Goal: Information Seeking & Learning: Learn about a topic

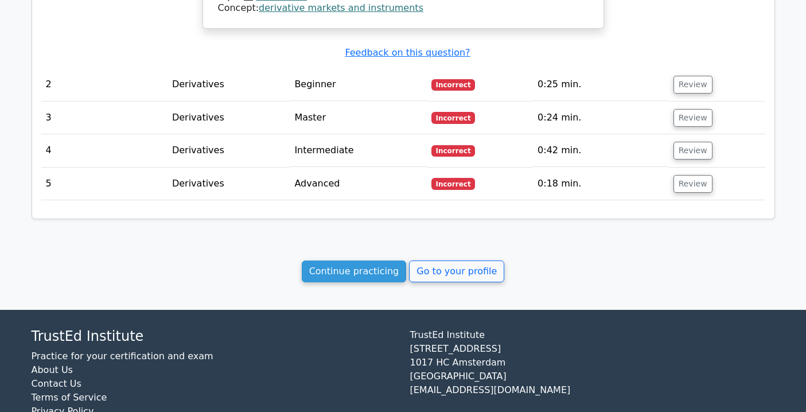
scroll to position [1080, 0]
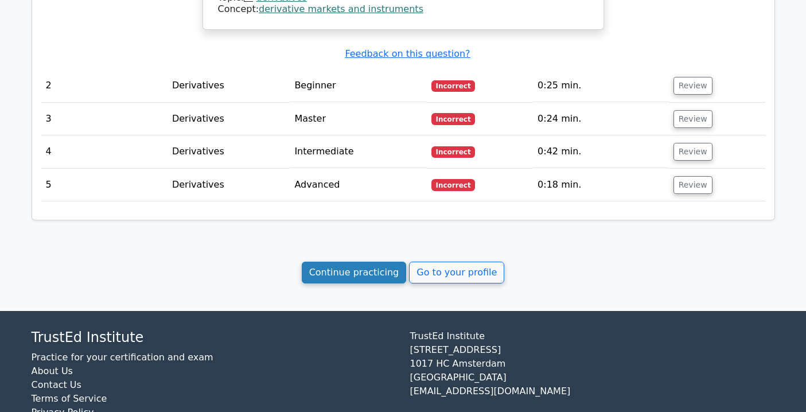
click at [375, 274] on link "Continue practicing" at bounding box center [354, 273] width 105 height 22
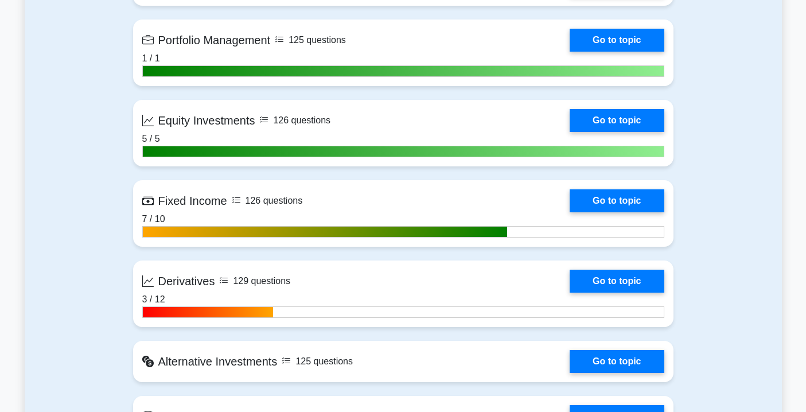
scroll to position [850, 0]
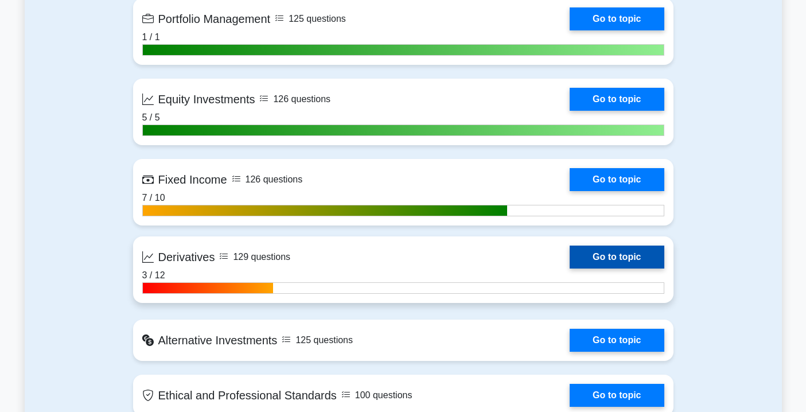
click at [628, 263] on link "Go to topic" at bounding box center [617, 257] width 94 height 23
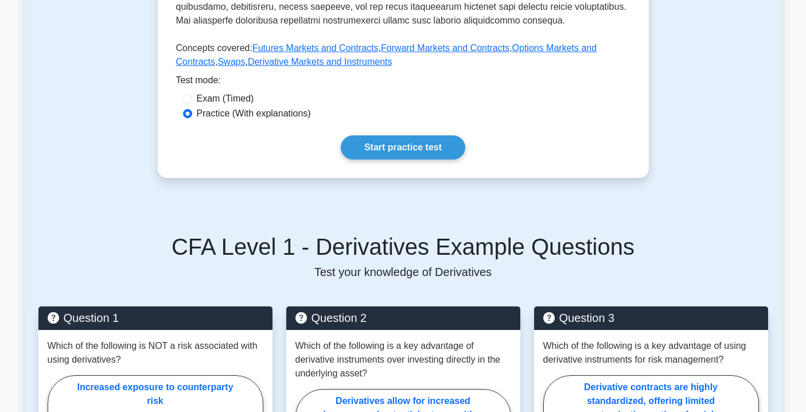
scroll to position [508, 0]
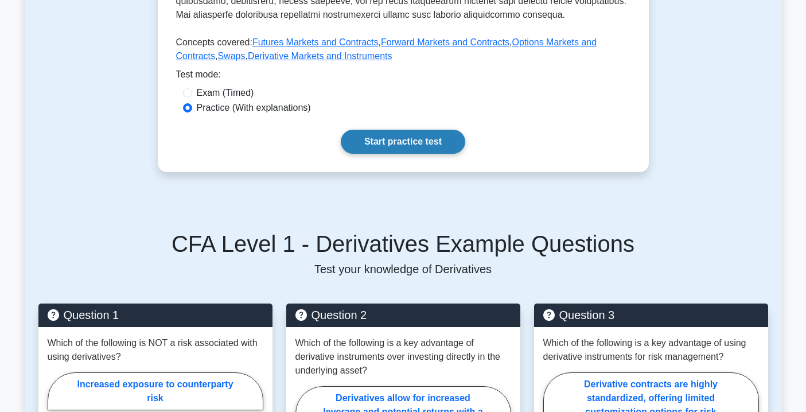
click at [432, 146] on link "Start practice test" at bounding box center [403, 142] width 125 height 24
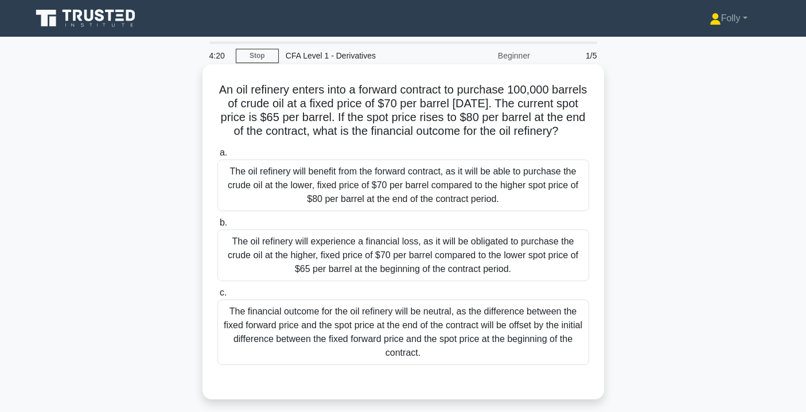
click at [418, 184] on div "The oil refinery will benefit from the forward contract, as it will be able to …" at bounding box center [403, 186] width 372 height 52
click at [217, 157] on input "a. The oil refinery will benefit from the forward contract, as it will be able …" at bounding box center [217, 152] width 0 height 7
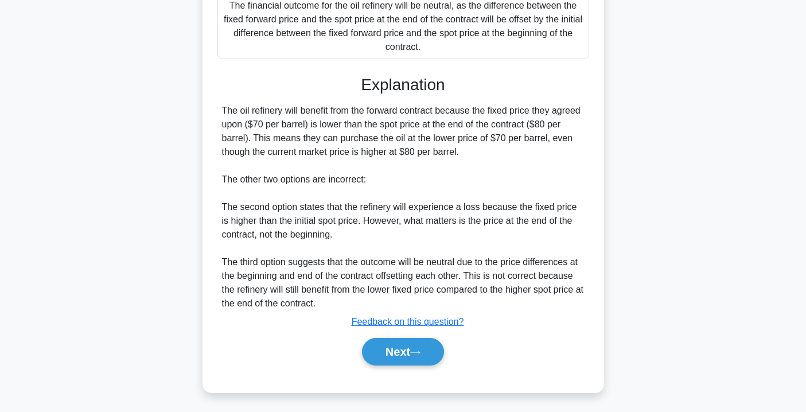
scroll to position [307, 0]
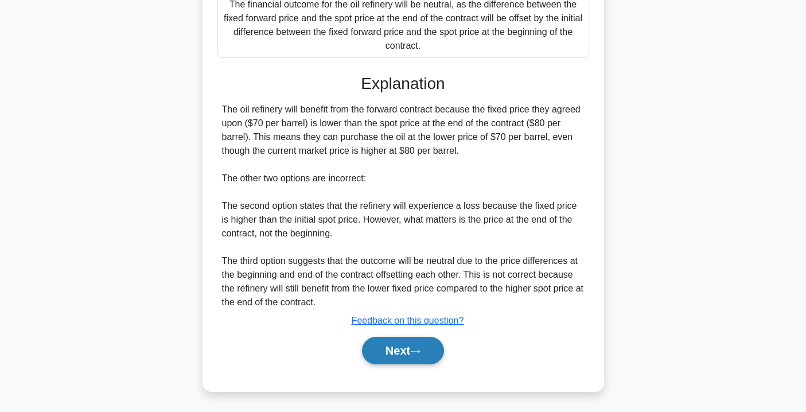
click at [405, 358] on button "Next" at bounding box center [403, 351] width 82 height 28
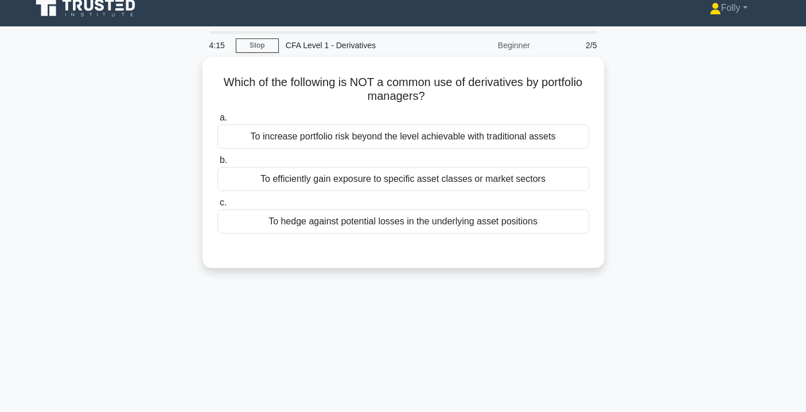
scroll to position [0, 0]
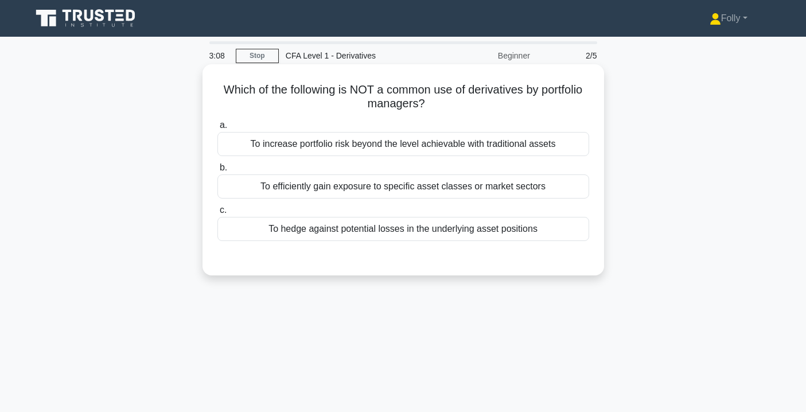
click at [421, 140] on div "To increase portfolio risk beyond the level achievable with traditional assets" at bounding box center [403, 144] width 372 height 24
click at [217, 129] on input "a. To increase portfolio risk beyond the level achievable with traditional asse…" at bounding box center [217, 125] width 0 height 7
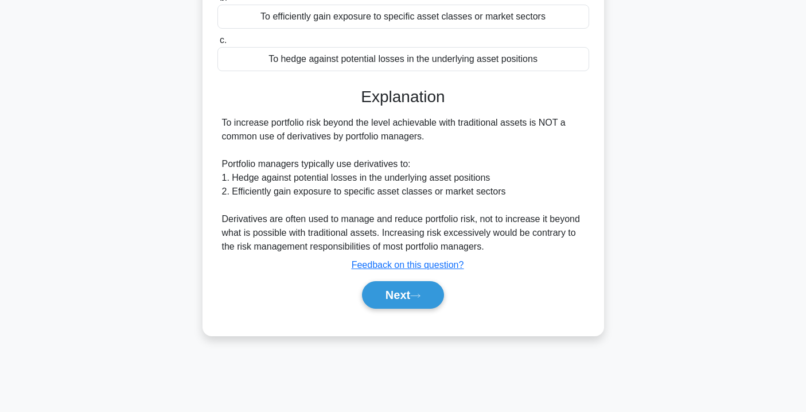
scroll to position [172, 0]
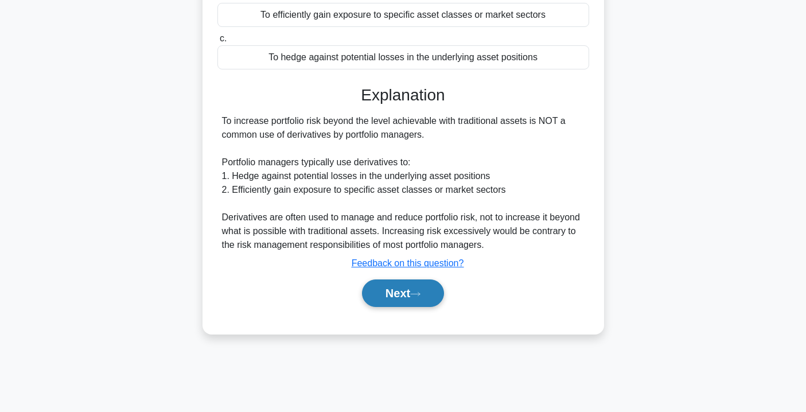
click at [425, 287] on button "Next" at bounding box center [403, 293] width 82 height 28
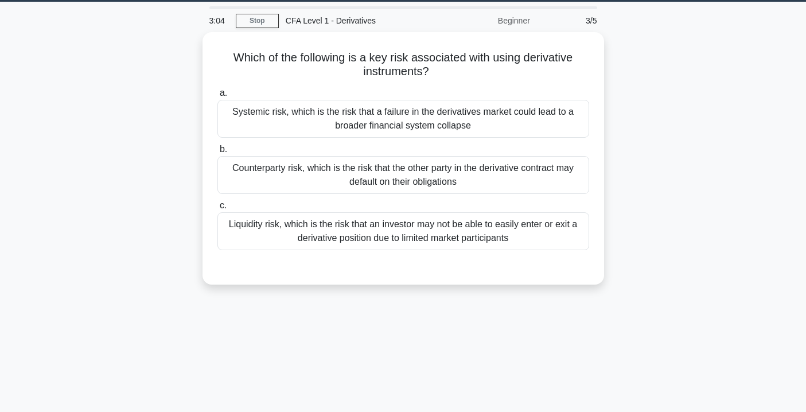
scroll to position [0, 0]
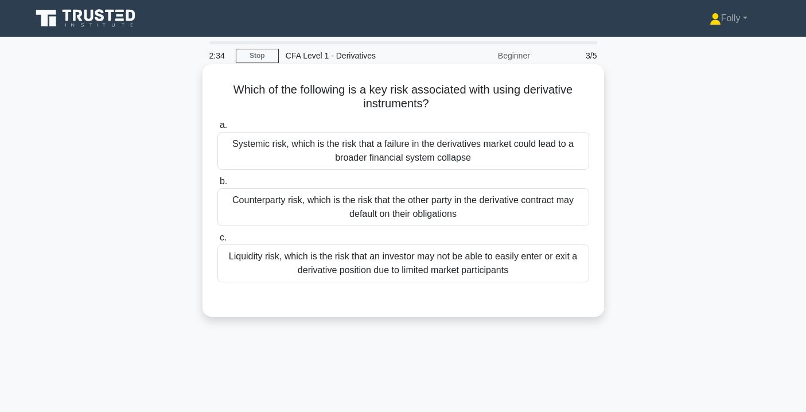
click at [432, 211] on div "Counterparty risk, which is the risk that the other party in the derivative con…" at bounding box center [403, 207] width 372 height 38
click at [217, 185] on input "b. Counterparty risk, which is the risk that the other party in the derivative …" at bounding box center [217, 181] width 0 height 7
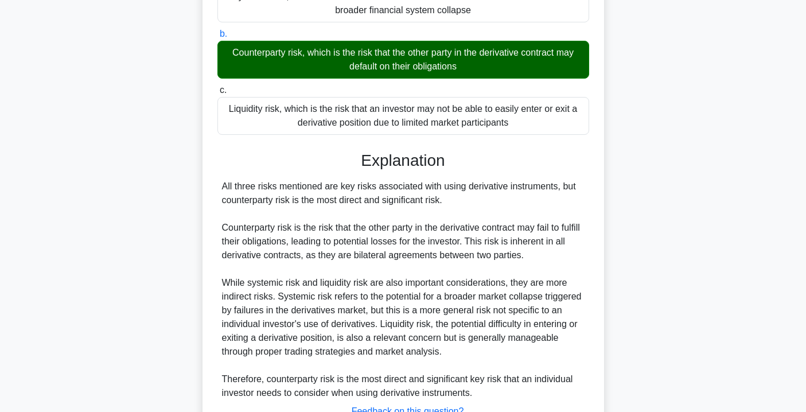
scroll to position [239, 0]
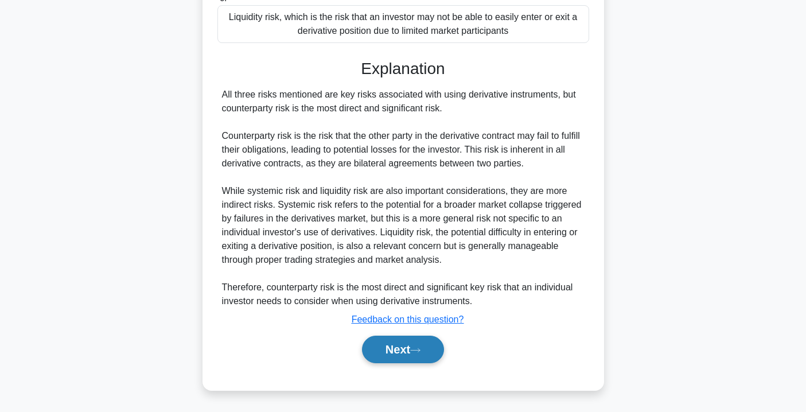
click at [386, 342] on button "Next" at bounding box center [403, 350] width 82 height 28
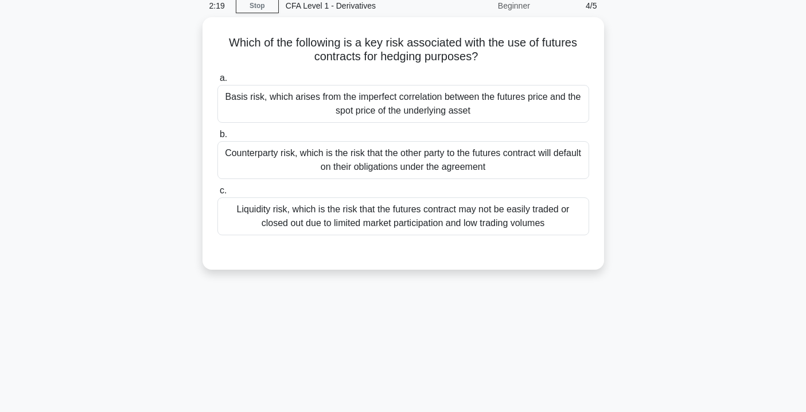
scroll to position [0, 0]
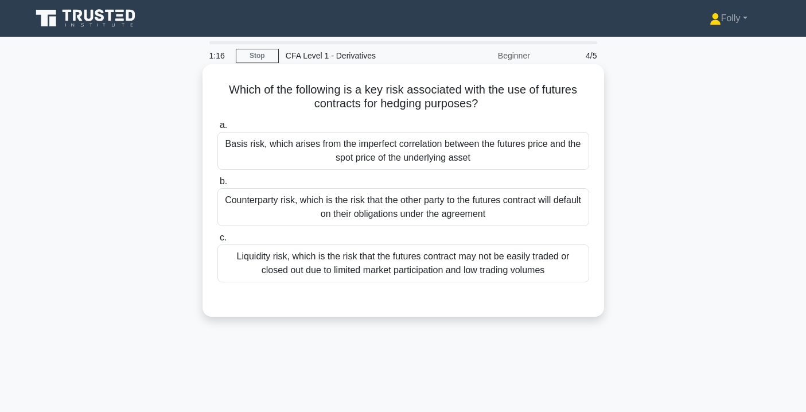
click at [535, 156] on div "Basis risk, which arises from the imperfect correlation between the futures pri…" at bounding box center [403, 151] width 372 height 38
click at [217, 129] on input "a. Basis risk, which arises from the imperfect correlation between the futures …" at bounding box center [217, 125] width 0 height 7
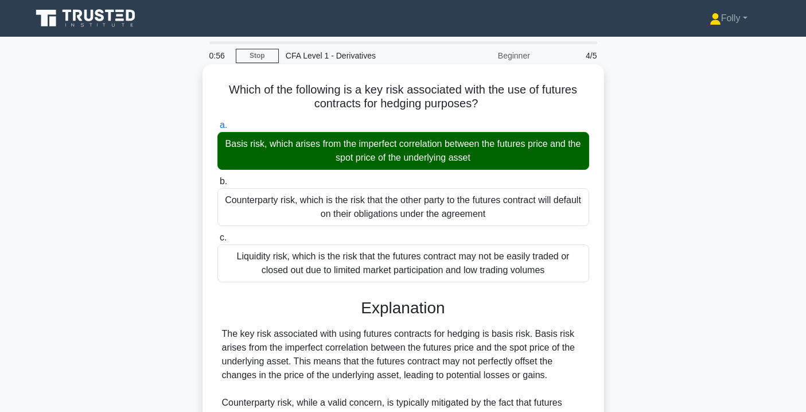
drag, startPoint x: 222, startPoint y: 332, endPoint x: 553, endPoint y: 372, distance: 333.6
copy div "The key risk associated with using futures contracts for hedging is basis risk.…"
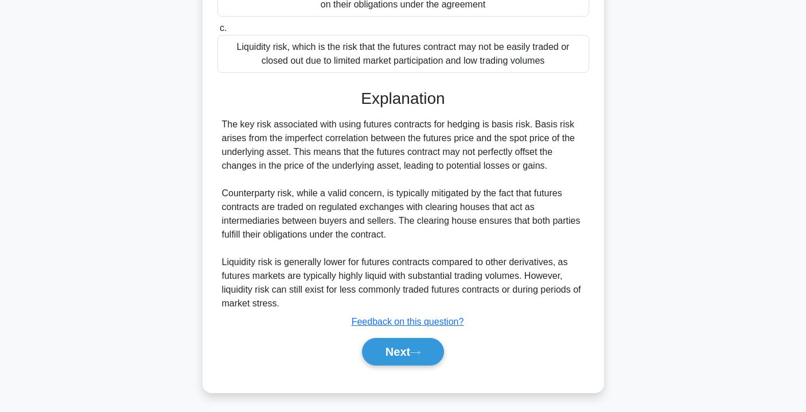
scroll to position [212, 0]
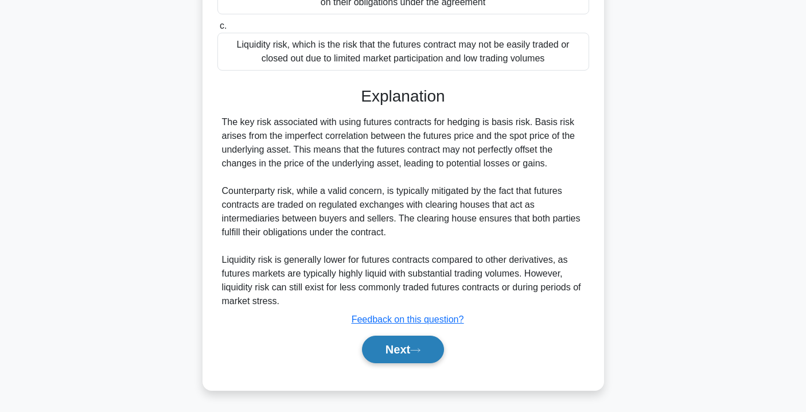
click at [384, 359] on button "Next" at bounding box center [403, 350] width 82 height 28
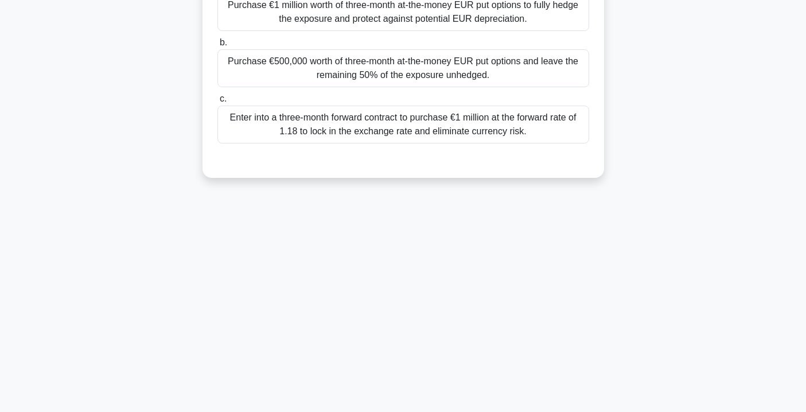
scroll to position [0, 0]
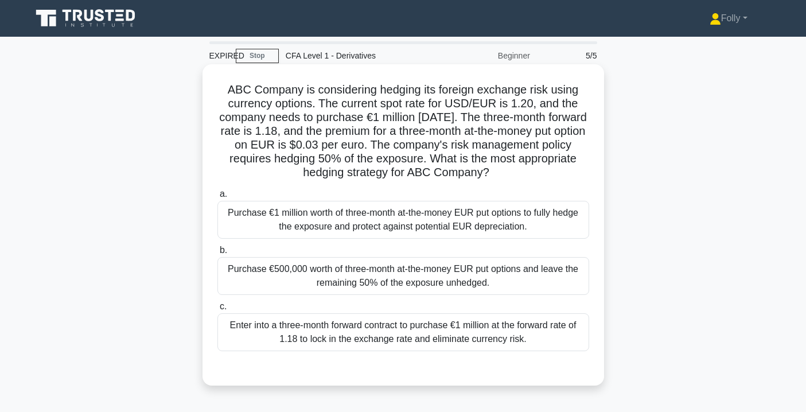
click at [445, 213] on div "Purchase €1 million worth of three-month at-the-money EUR put options to fully …" at bounding box center [403, 220] width 372 height 38
click at [217, 198] on input "a. Purchase €1 million worth of three-month at-the-money EUR put options to ful…" at bounding box center [217, 193] width 0 height 7
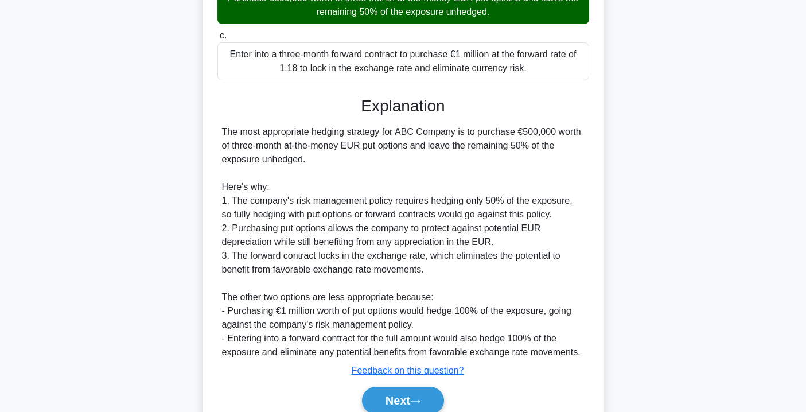
scroll to position [323, 0]
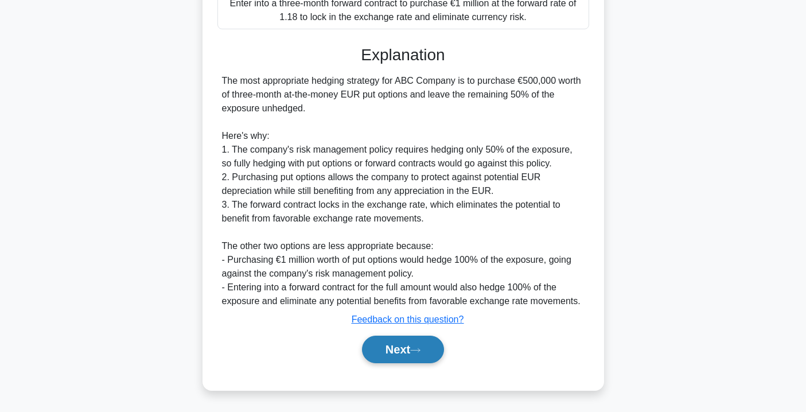
click at [406, 343] on button "Next" at bounding box center [403, 350] width 82 height 28
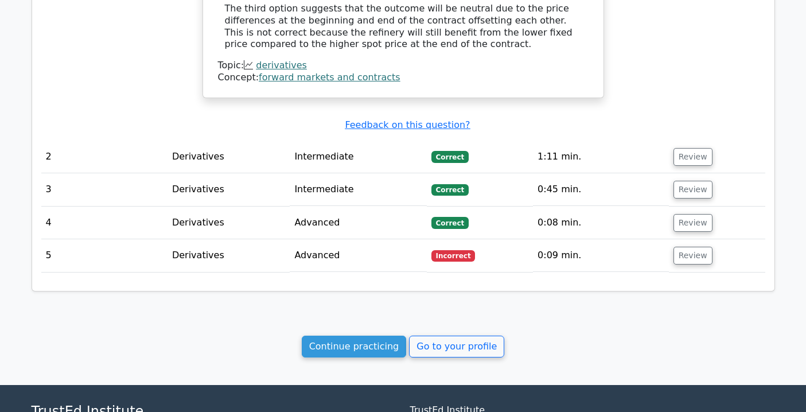
scroll to position [1183, 0]
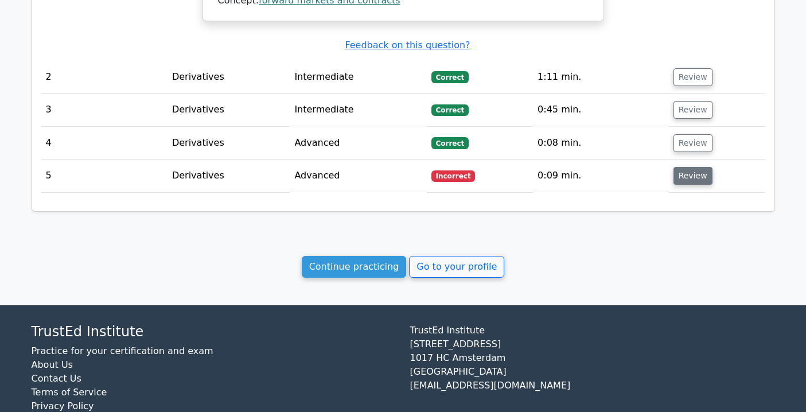
click at [682, 167] on button "Review" at bounding box center [693, 176] width 39 height 18
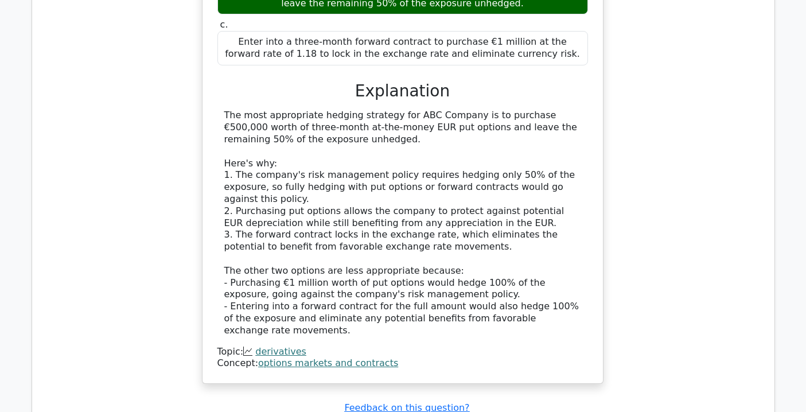
scroll to position [1787, 0]
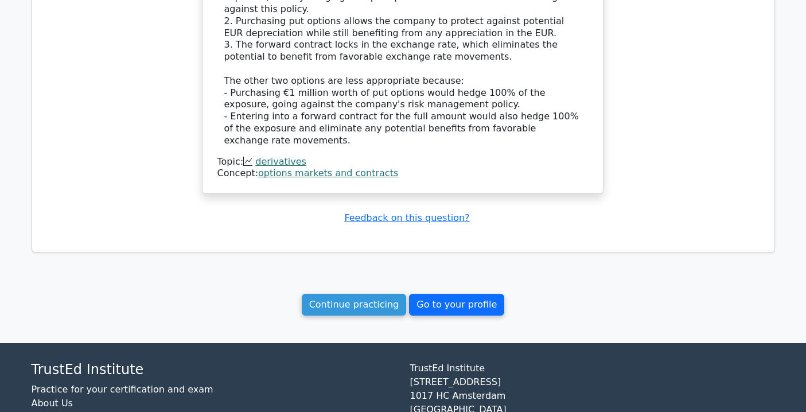
click at [477, 294] on link "Go to your profile" at bounding box center [456, 305] width 95 height 22
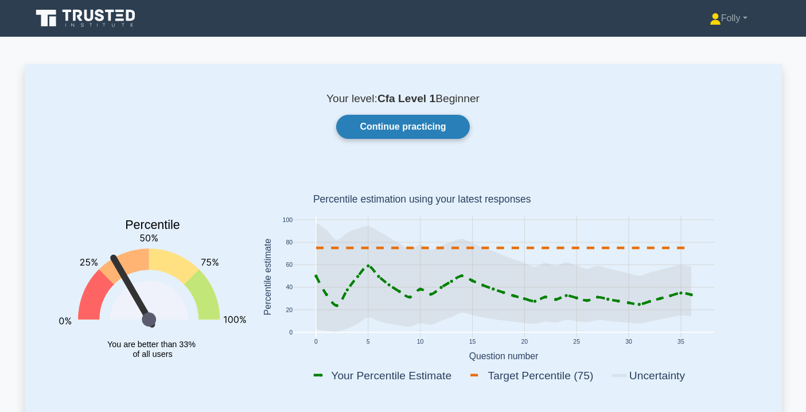
click at [445, 134] on link "Continue practicing" at bounding box center [402, 127] width 133 height 24
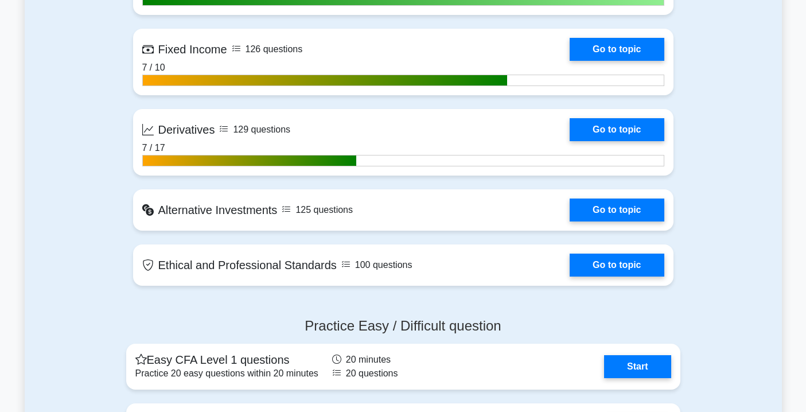
scroll to position [982, 0]
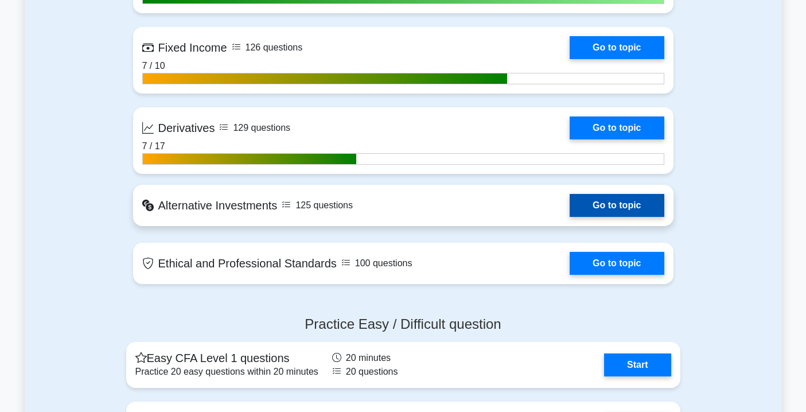
click at [640, 207] on link "Go to topic" at bounding box center [617, 205] width 94 height 23
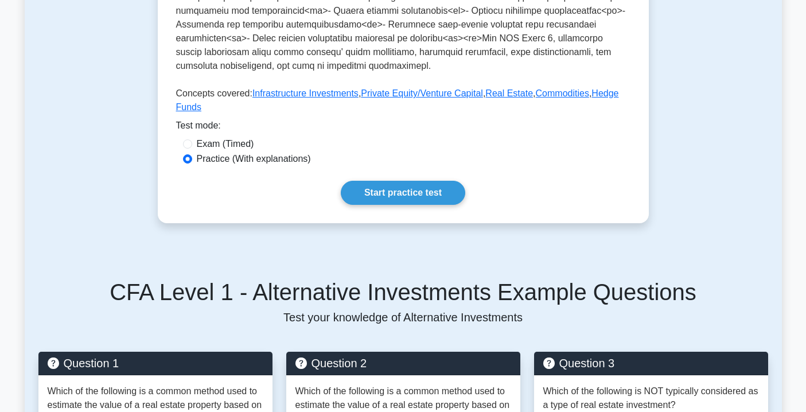
scroll to position [471, 0]
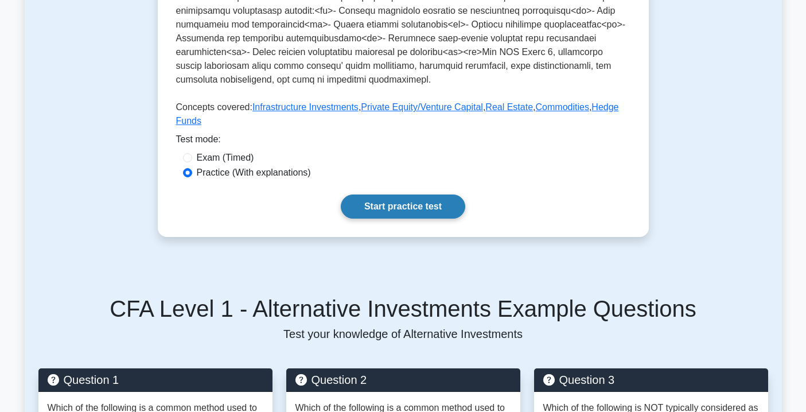
click at [428, 201] on link "Start practice test" at bounding box center [403, 207] width 125 height 24
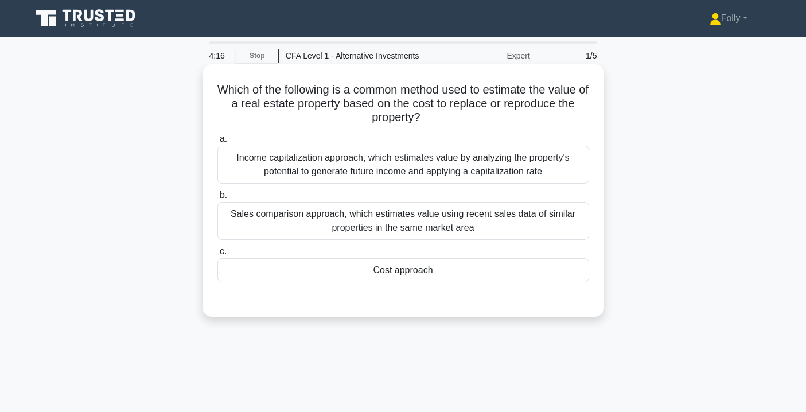
click at [519, 219] on div "Sales comparison approach, which estimates value using recent sales data of sim…" at bounding box center [403, 221] width 372 height 38
click at [217, 199] on input "b. Sales comparison approach, which estimates value using recent sales data of …" at bounding box center [217, 195] width 0 height 7
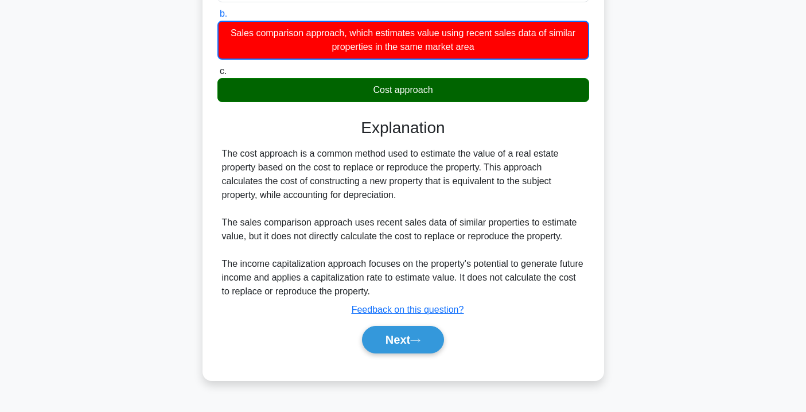
scroll to position [208, 0]
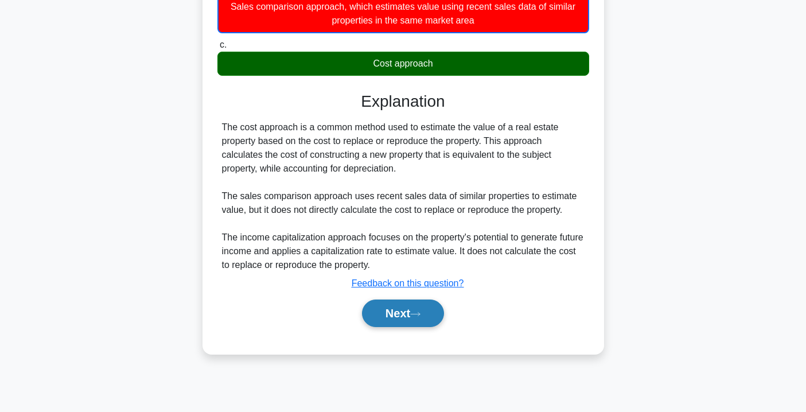
click at [419, 318] on button "Next" at bounding box center [403, 314] width 82 height 28
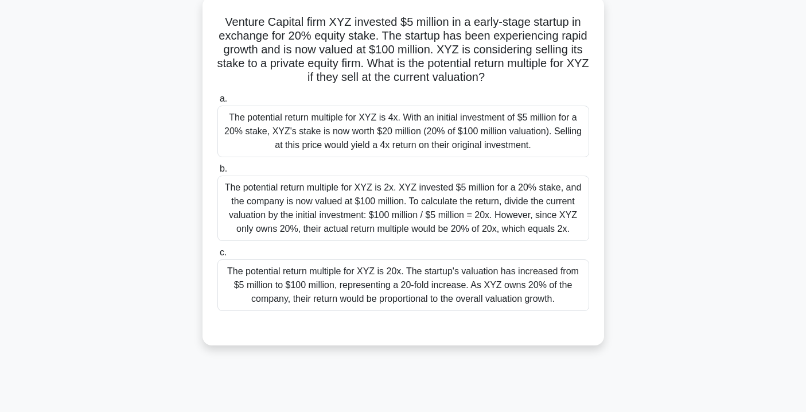
scroll to position [69, 0]
click at [421, 298] on div "The potential return multiple for XYZ is 20x. The startup's valuation has incre…" at bounding box center [403, 284] width 372 height 52
click at [217, 255] on input "c. The potential return multiple for XYZ is 20x. The startup's valuation has in…" at bounding box center [217, 251] width 0 height 7
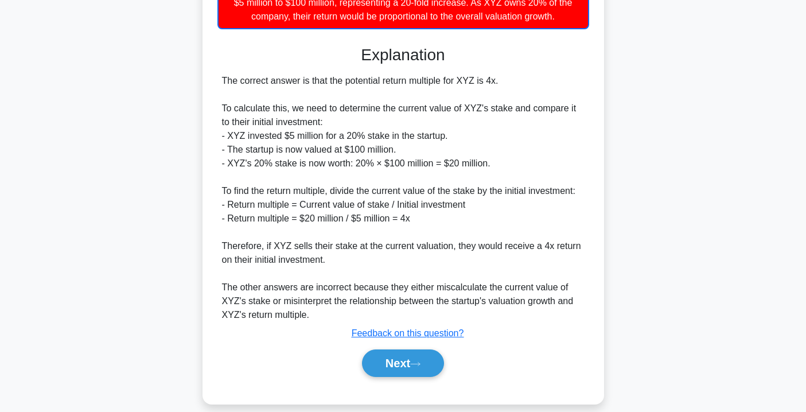
scroll to position [364, 0]
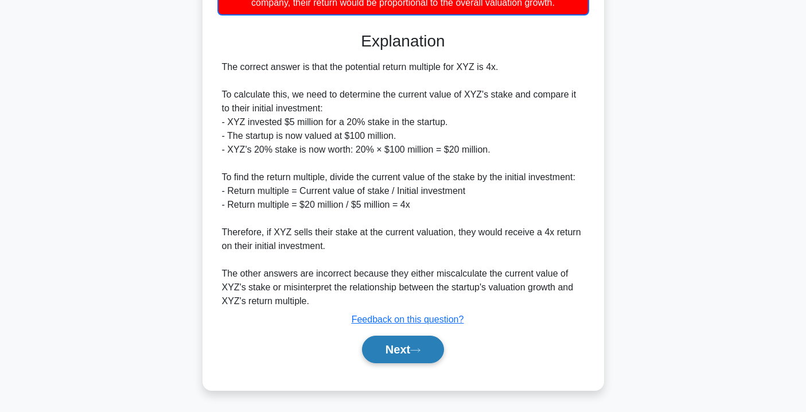
click at [402, 355] on button "Next" at bounding box center [403, 350] width 82 height 28
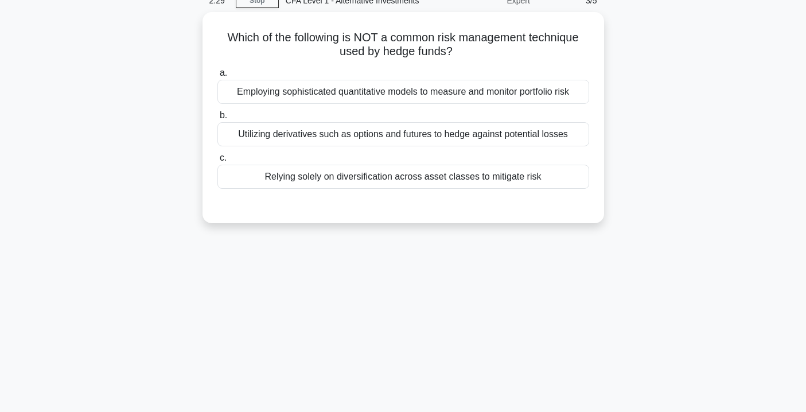
scroll to position [0, 0]
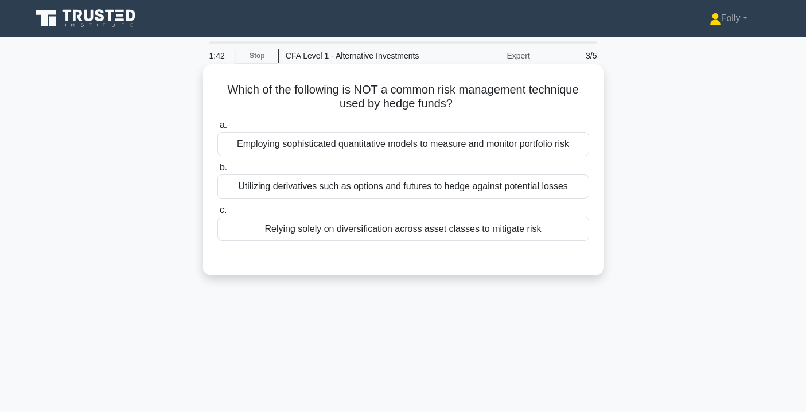
click at [455, 149] on div "Employing sophisticated quantitative models to measure and monitor portfolio ri…" at bounding box center [403, 144] width 372 height 24
click at [217, 129] on input "a. Employing sophisticated quantitative models to measure and monitor portfolio…" at bounding box center [217, 125] width 0 height 7
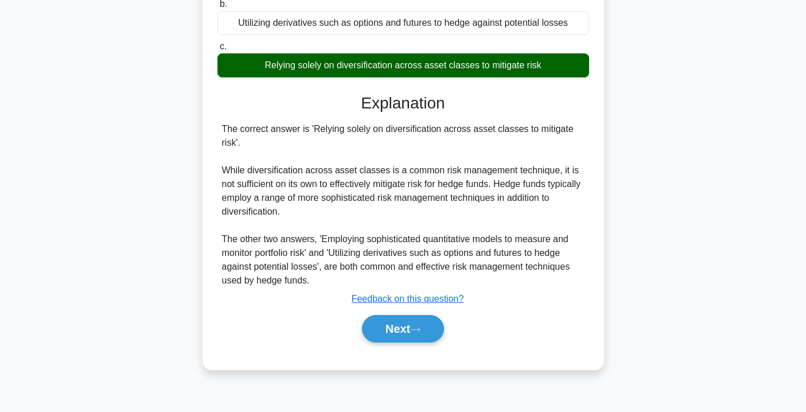
scroll to position [208, 0]
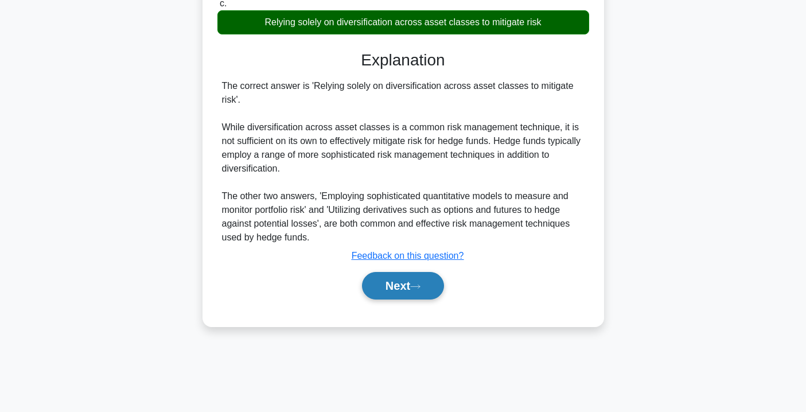
click at [409, 286] on button "Next" at bounding box center [403, 286] width 82 height 28
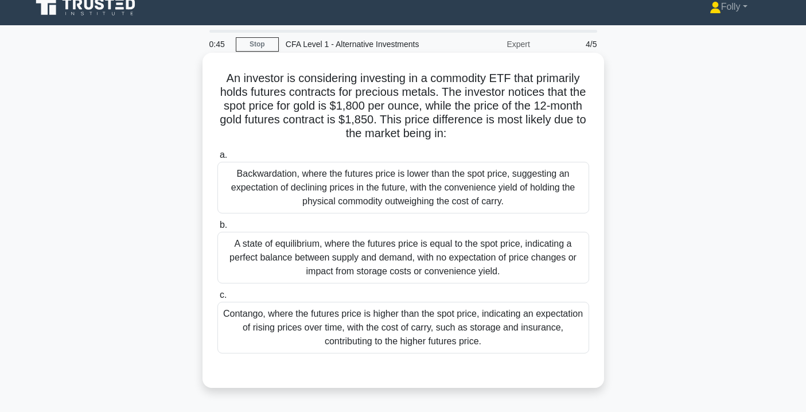
scroll to position [10, 0]
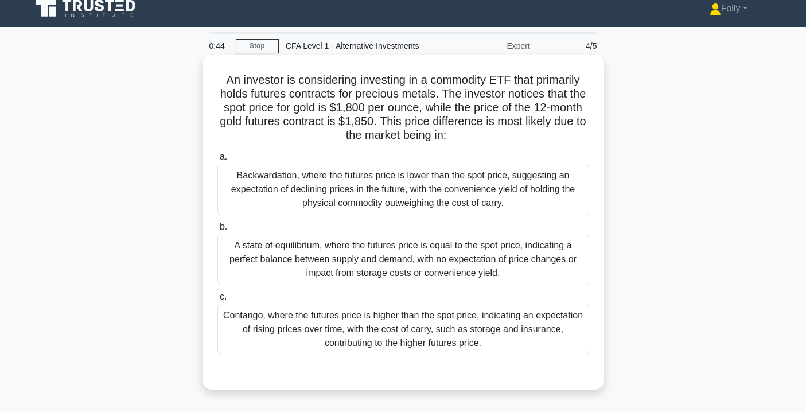
click at [391, 321] on div "Contango, where the futures price is higher than the spot price, indicating an …" at bounding box center [403, 330] width 372 height 52
click at [217, 301] on input "c. Contango, where the futures price is higher than the spot price, indicating …" at bounding box center [217, 296] width 0 height 7
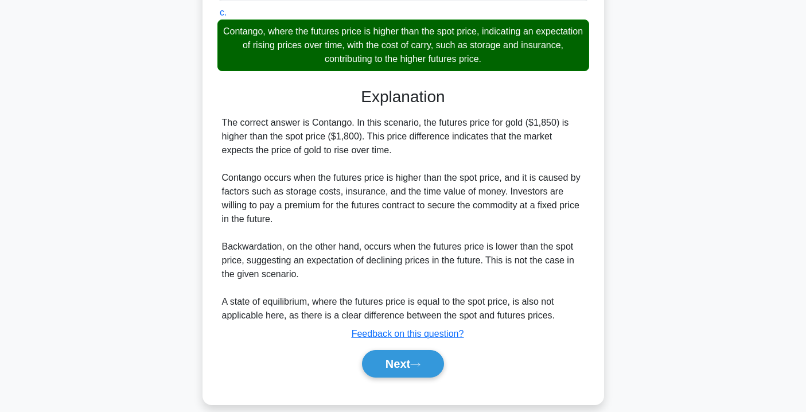
scroll to position [308, 0]
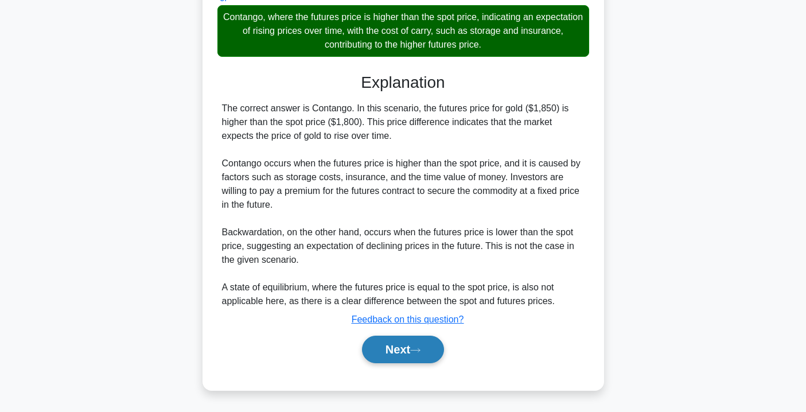
click at [393, 340] on button "Next" at bounding box center [403, 350] width 82 height 28
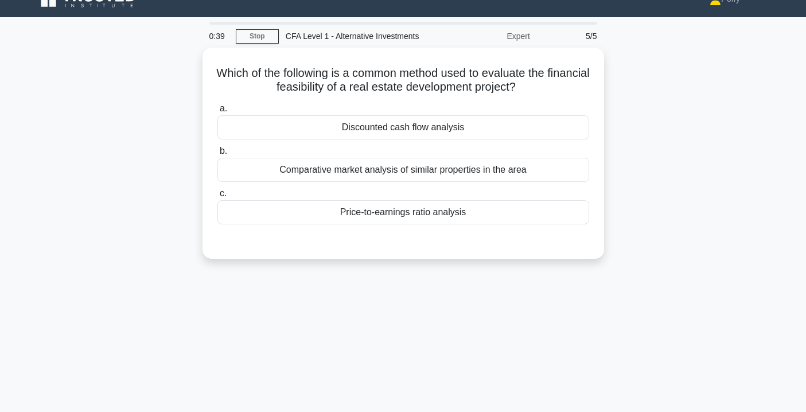
scroll to position [0, 0]
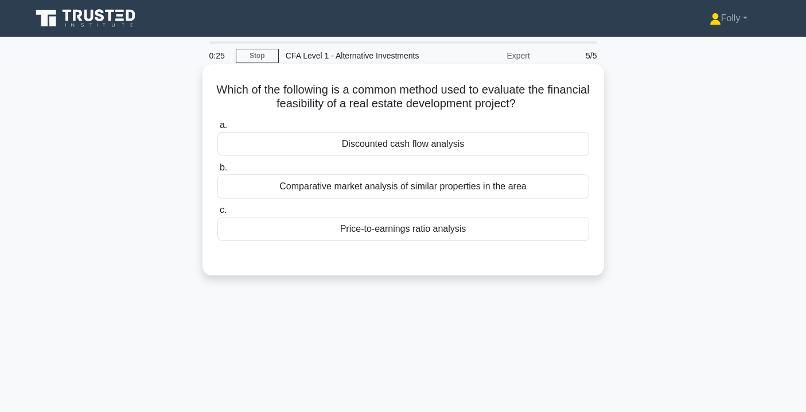
click at [398, 181] on div "Comparative market analysis of similar properties in the area" at bounding box center [403, 186] width 372 height 24
click at [217, 172] on input "b. Comparative market analysis of similar properties in the area" at bounding box center [217, 167] width 0 height 7
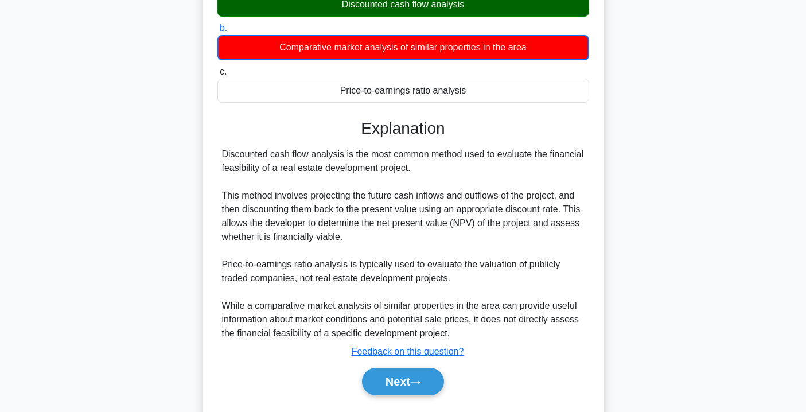
scroll to position [208, 0]
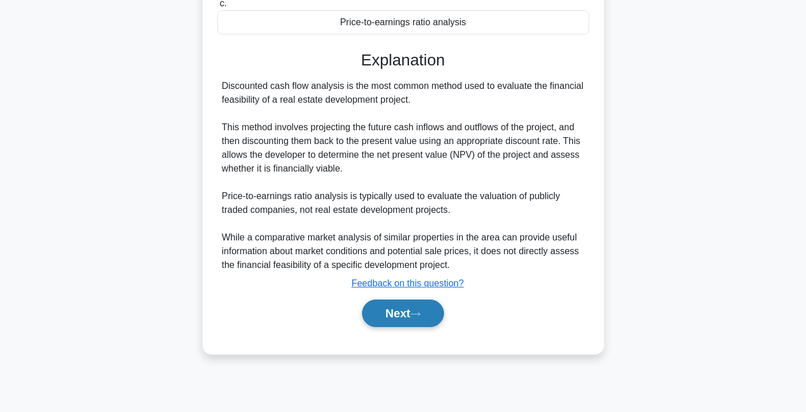
click at [379, 314] on button "Next" at bounding box center [403, 314] width 82 height 28
